Goal: Task Accomplishment & Management: Use online tool/utility

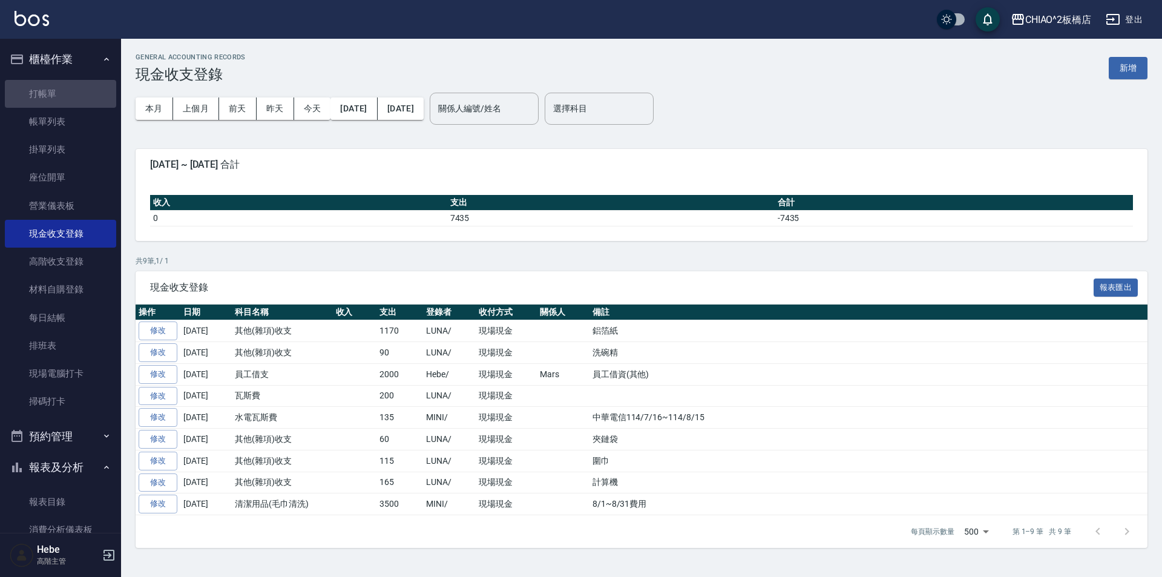
click at [72, 84] on link "打帳單" at bounding box center [60, 94] width 111 height 28
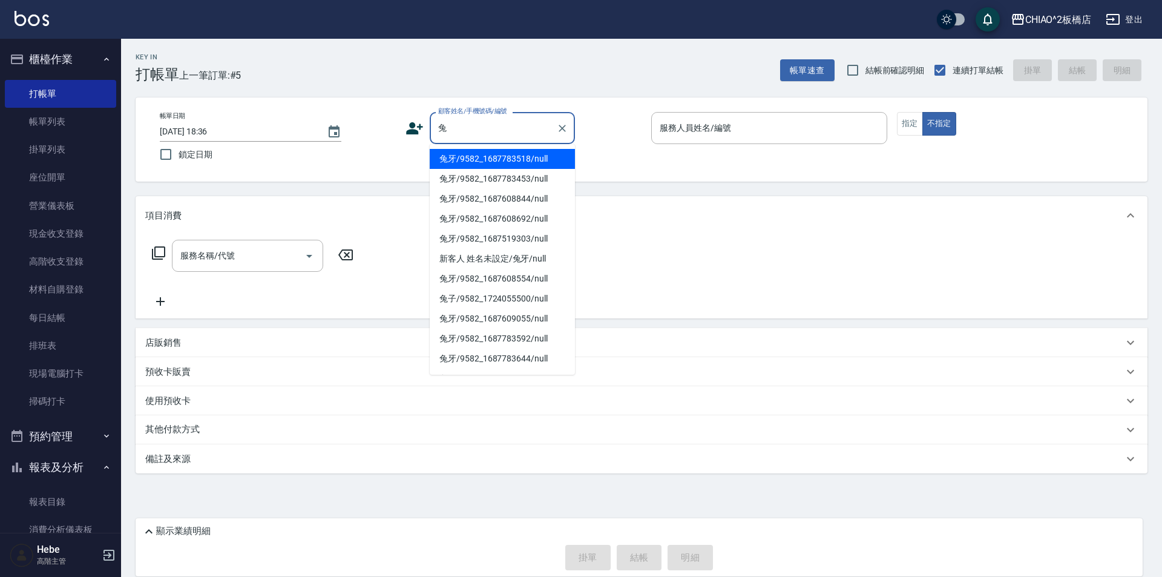
click at [498, 159] on li "兔牙/9582_1687783518/null" at bounding box center [502, 159] width 145 height 20
type input "兔牙/9582_1687783518/null"
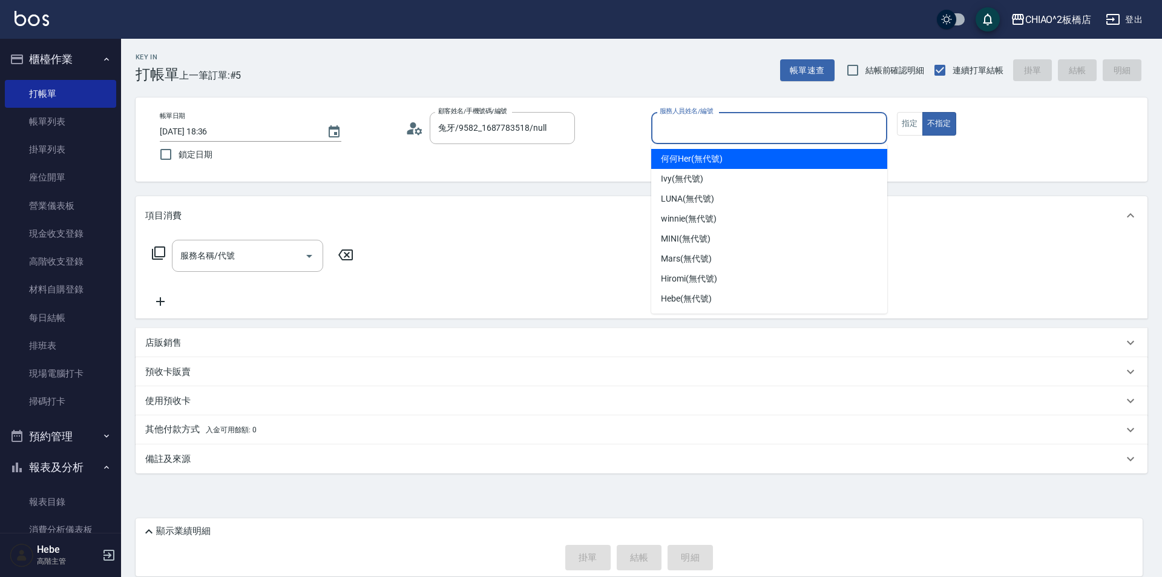
click at [681, 127] on input "服務人員姓名/編號" at bounding box center [769, 127] width 225 height 21
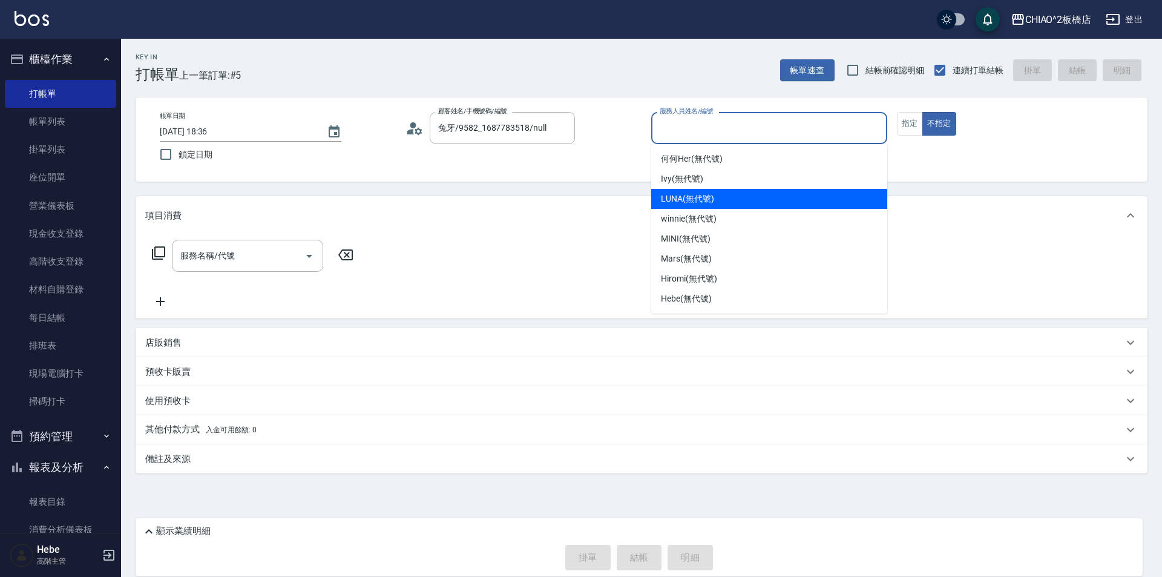
click at [678, 199] on span "LUNA (無代號)" at bounding box center [687, 199] width 53 height 13
type input "LUNA(無代號)"
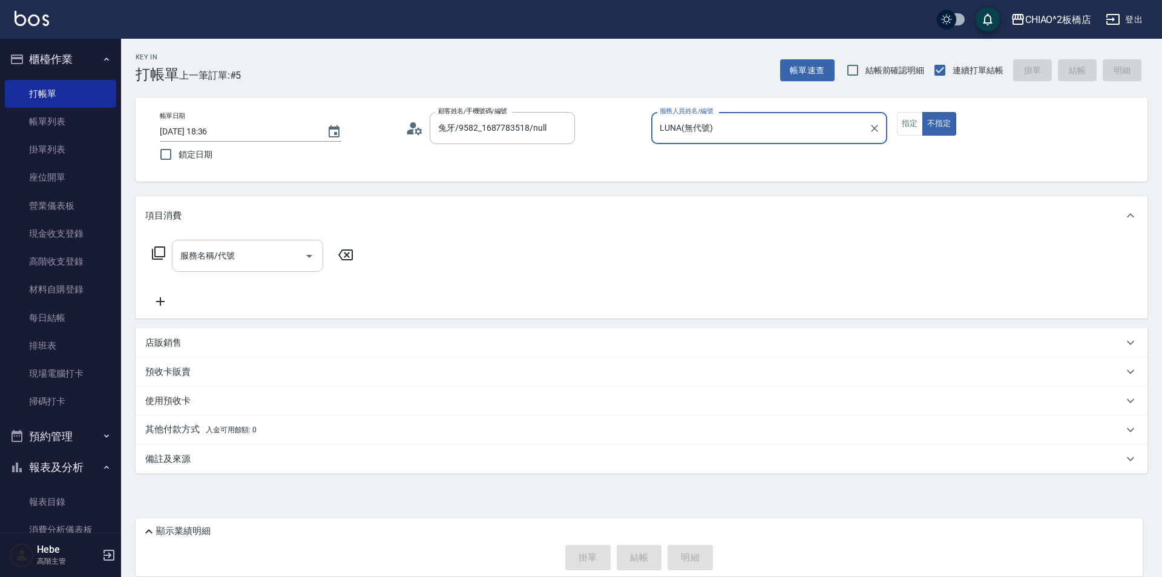
click at [225, 268] on div "服務名稱/代號" at bounding box center [247, 256] width 151 height 32
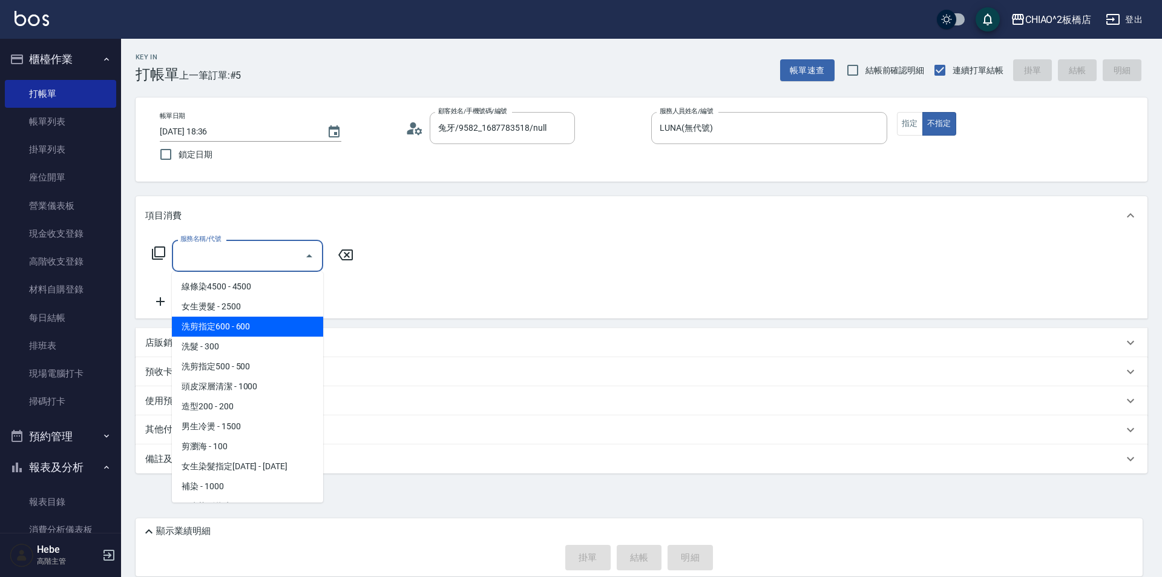
click at [233, 326] on span "洗剪指定600 - 600" at bounding box center [247, 327] width 151 height 20
type input "洗剪指定600(96678)"
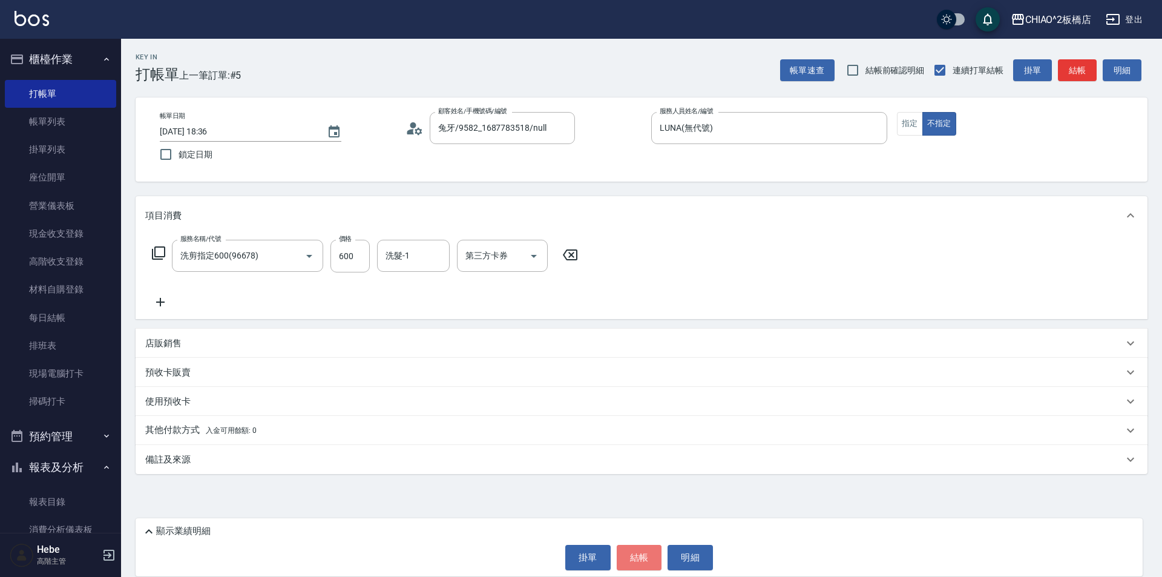
drag, startPoint x: 645, startPoint y: 553, endPoint x: 662, endPoint y: 552, distance: 17.0
click at [656, 553] on button "結帳" at bounding box center [639, 557] width 45 height 25
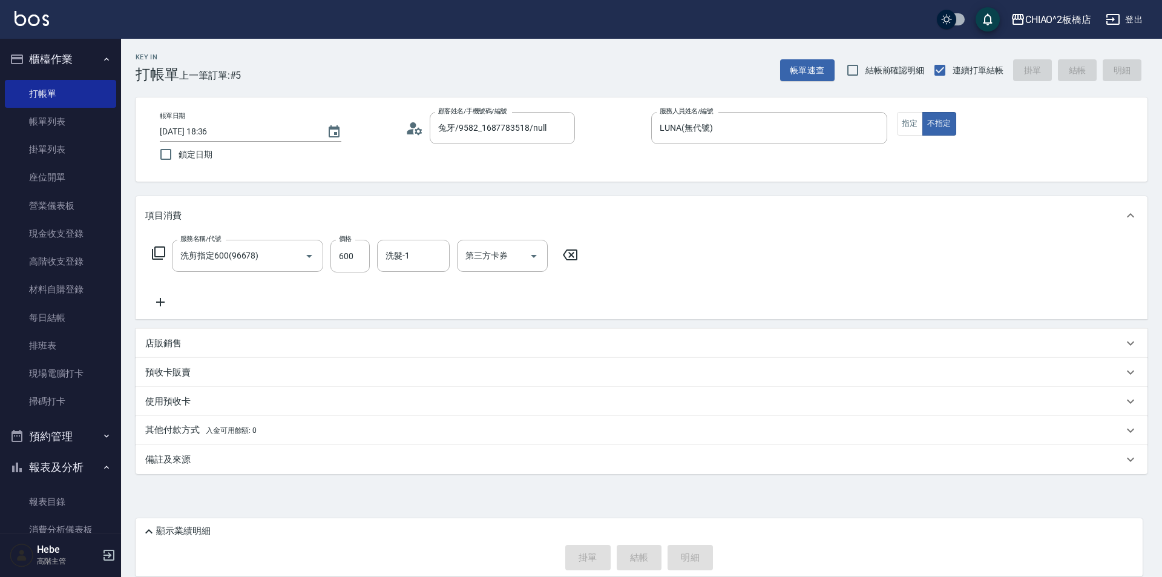
type input "[DATE] 18:37"
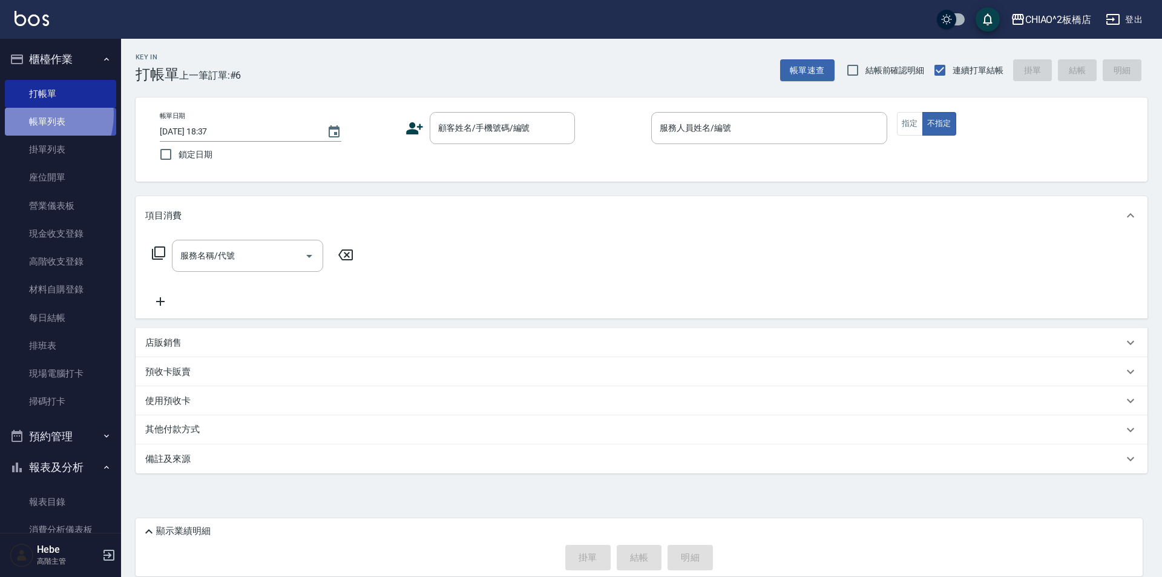
click at [33, 115] on link "帳單列表" at bounding box center [60, 122] width 111 height 28
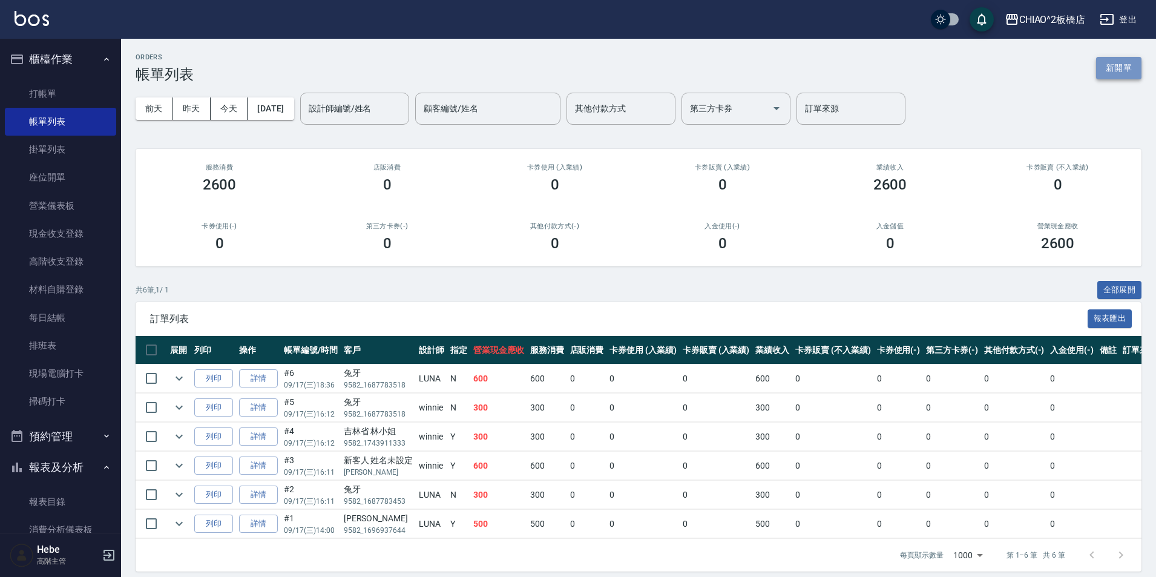
click at [1123, 68] on button "新開單" at bounding box center [1118, 68] width 45 height 22
